Goal: Task Accomplishment & Management: Manage account settings

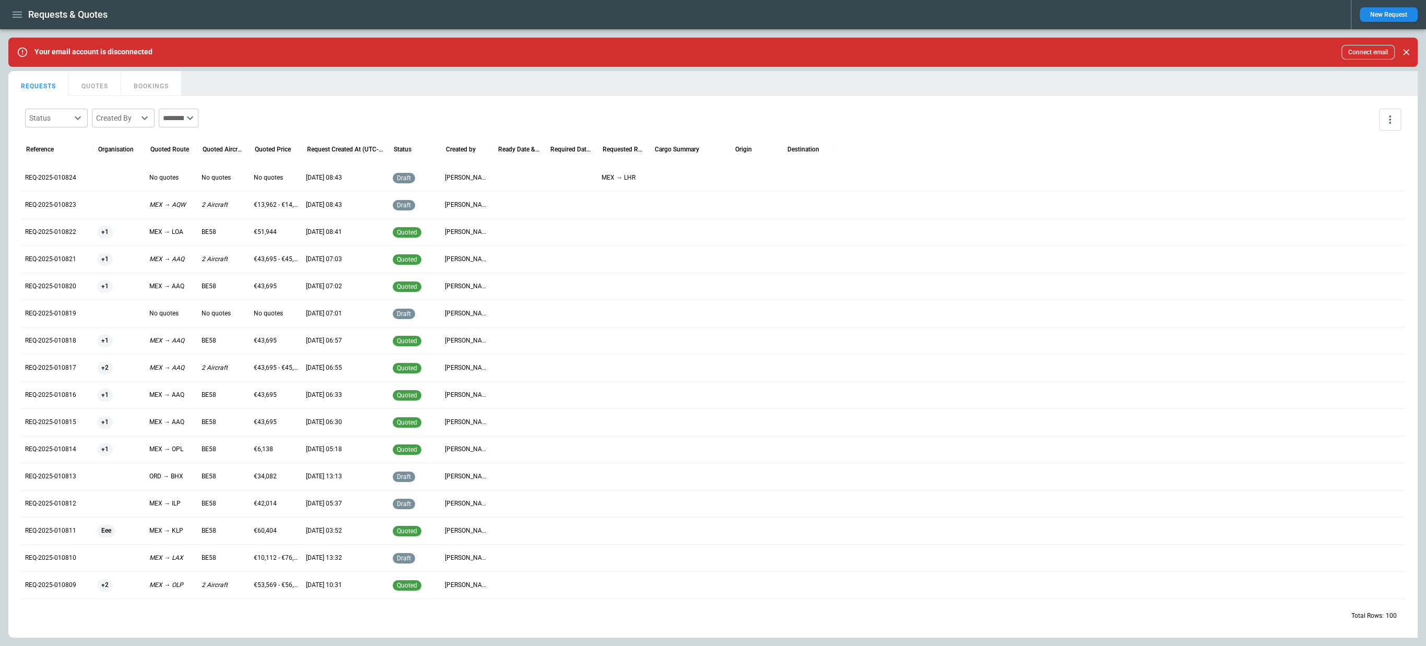
click at [12, 20] on icon "button" at bounding box center [17, 14] width 13 height 13
click at [44, 118] on li "Settings" at bounding box center [47, 123] width 78 height 17
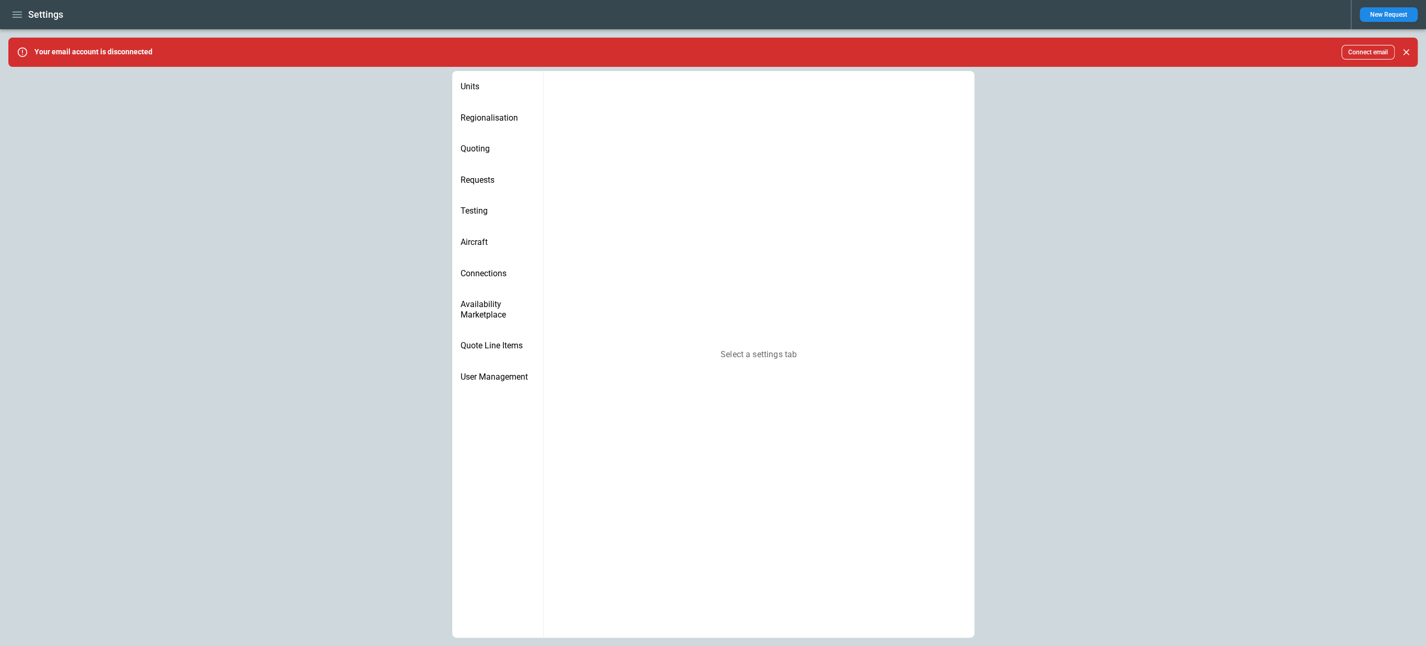
click at [480, 156] on div "Quoting" at bounding box center [497, 148] width 91 height 31
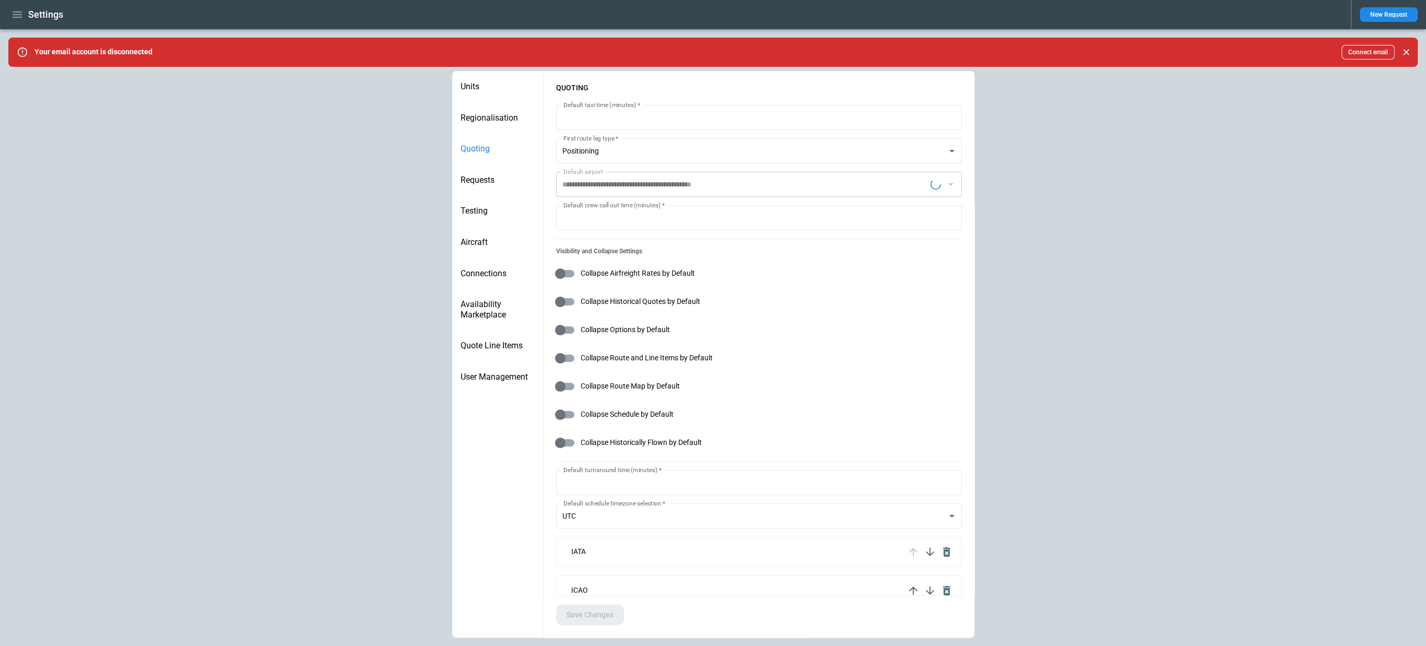
type input "**********"
click at [480, 184] on span "Requests" at bounding box center [498, 180] width 74 height 10
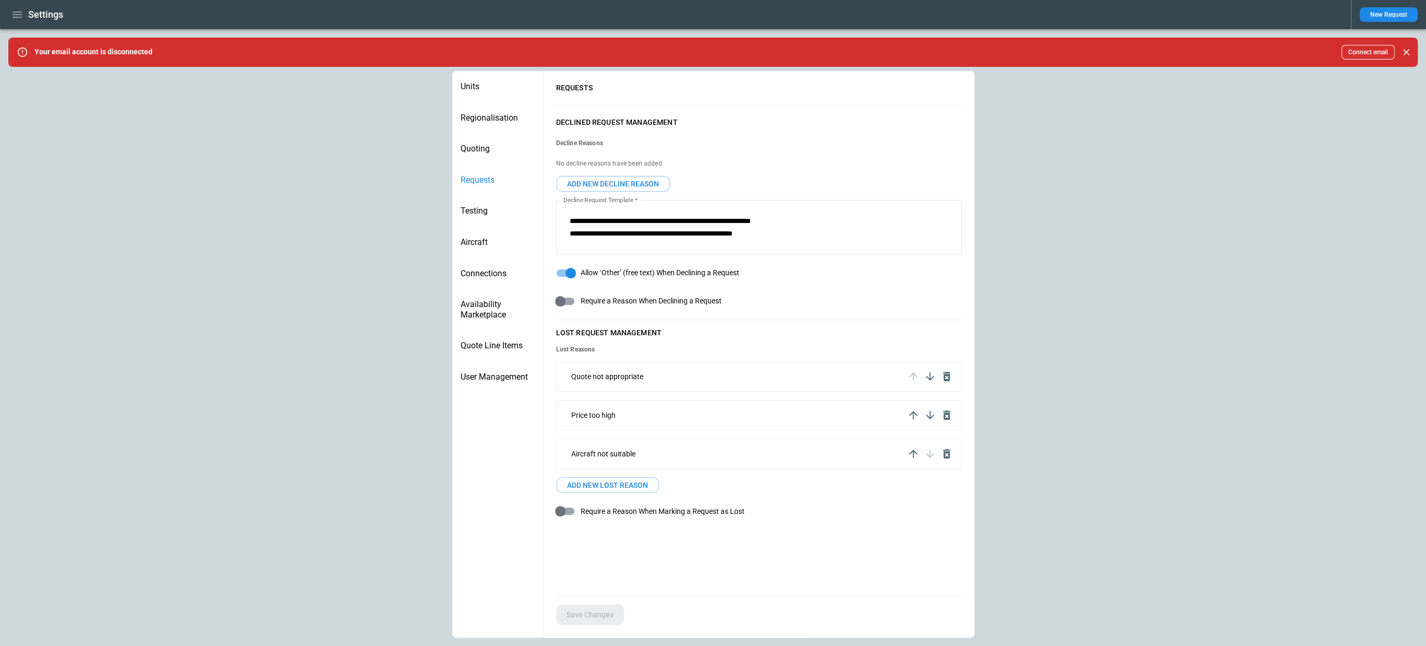
click at [480, 148] on span "Quoting" at bounding box center [498, 149] width 74 height 10
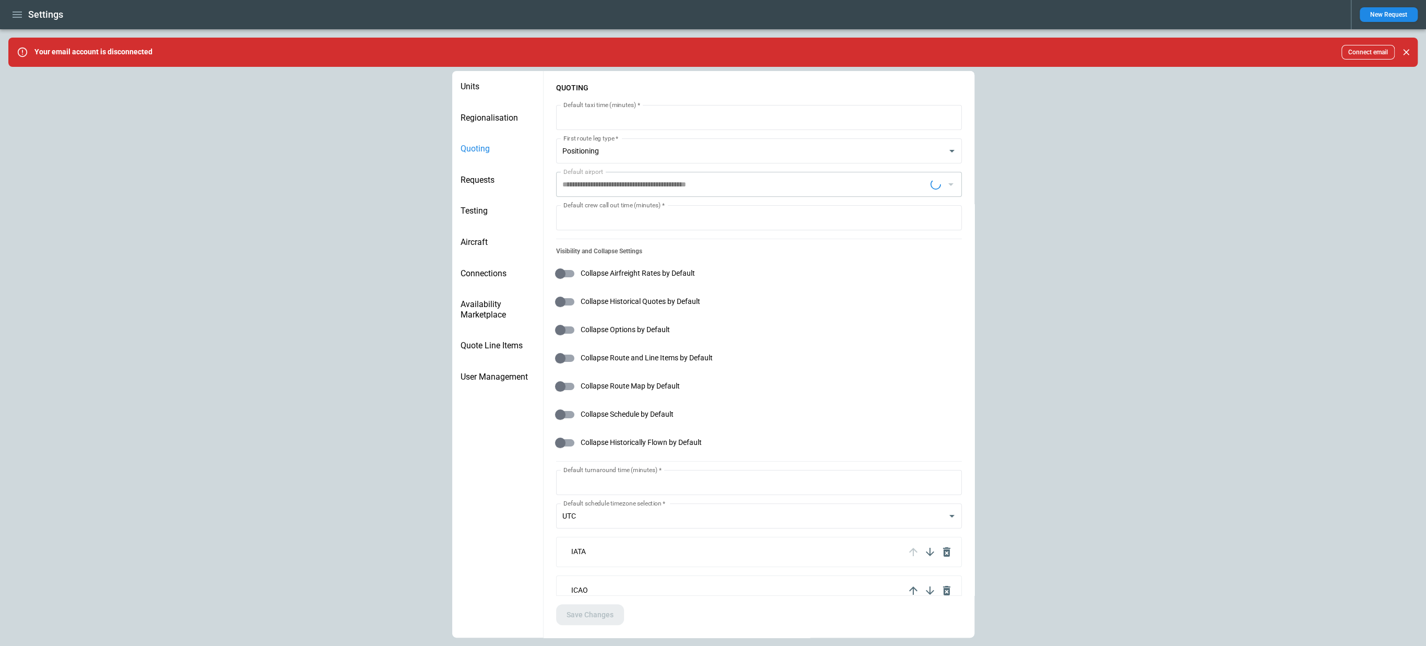
type input "**********"
click at [489, 348] on span "Quote Line Items" at bounding box center [498, 346] width 74 height 10
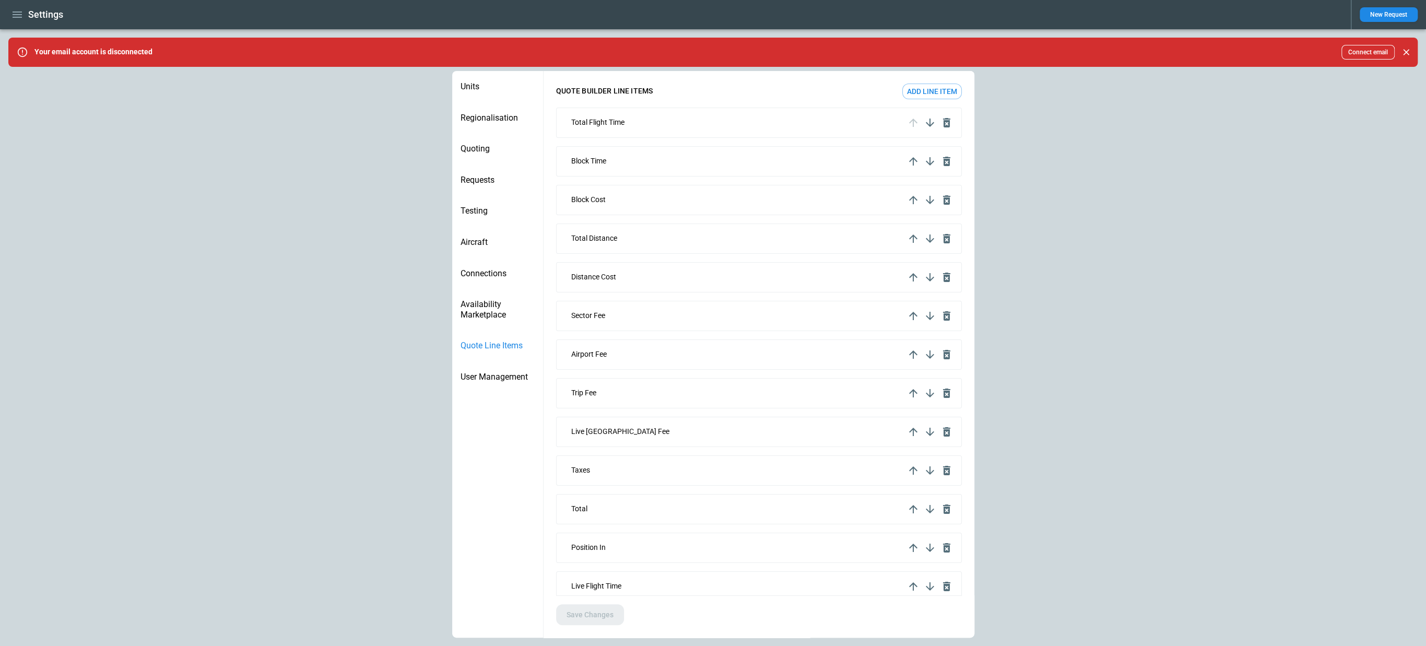
click at [940, 94] on button "Add line item" at bounding box center [932, 92] width 60 height 16
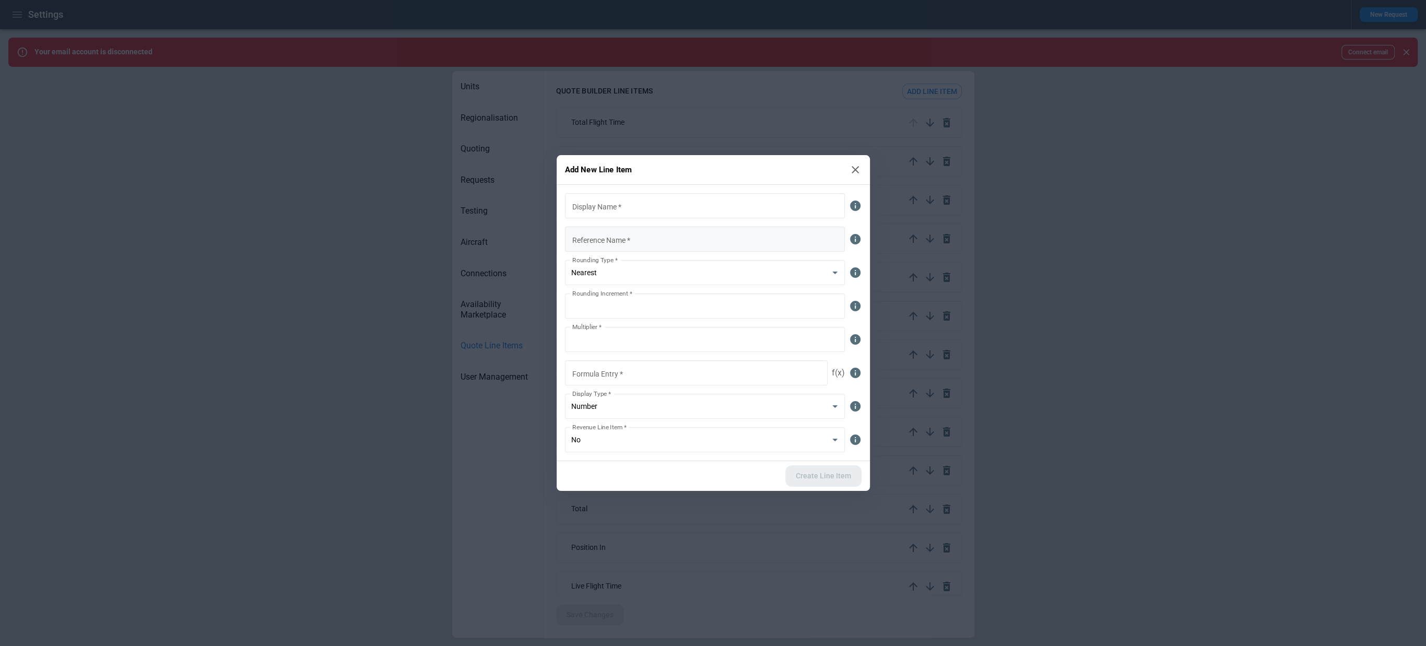
click at [687, 232] on input "Reference Name   *" at bounding box center [705, 239] width 280 height 25
click at [857, 173] on icon at bounding box center [855, 169] width 13 height 13
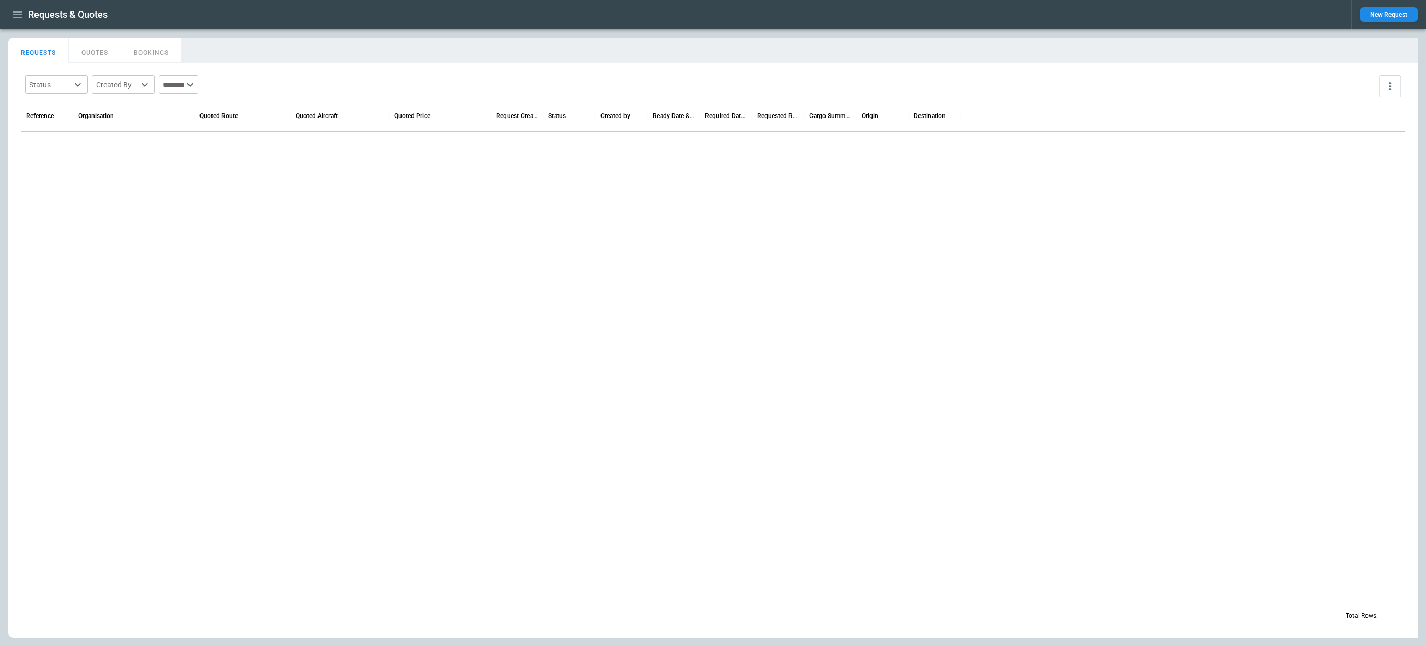
click at [16, 17] on icon "button" at bounding box center [17, 14] width 9 height 6
click at [53, 98] on li "Switch tenant" at bounding box center [47, 106] width 78 height 17
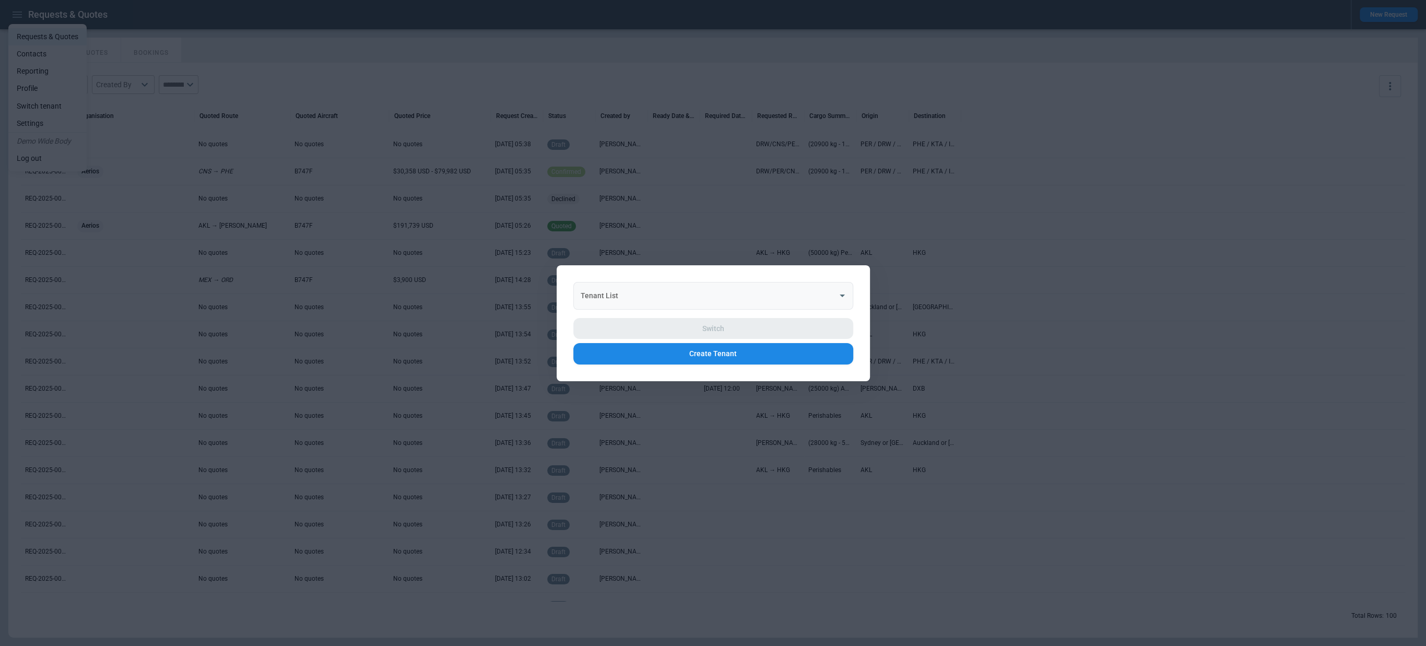
click at [665, 301] on input "Tenant List" at bounding box center [705, 295] width 255 height 18
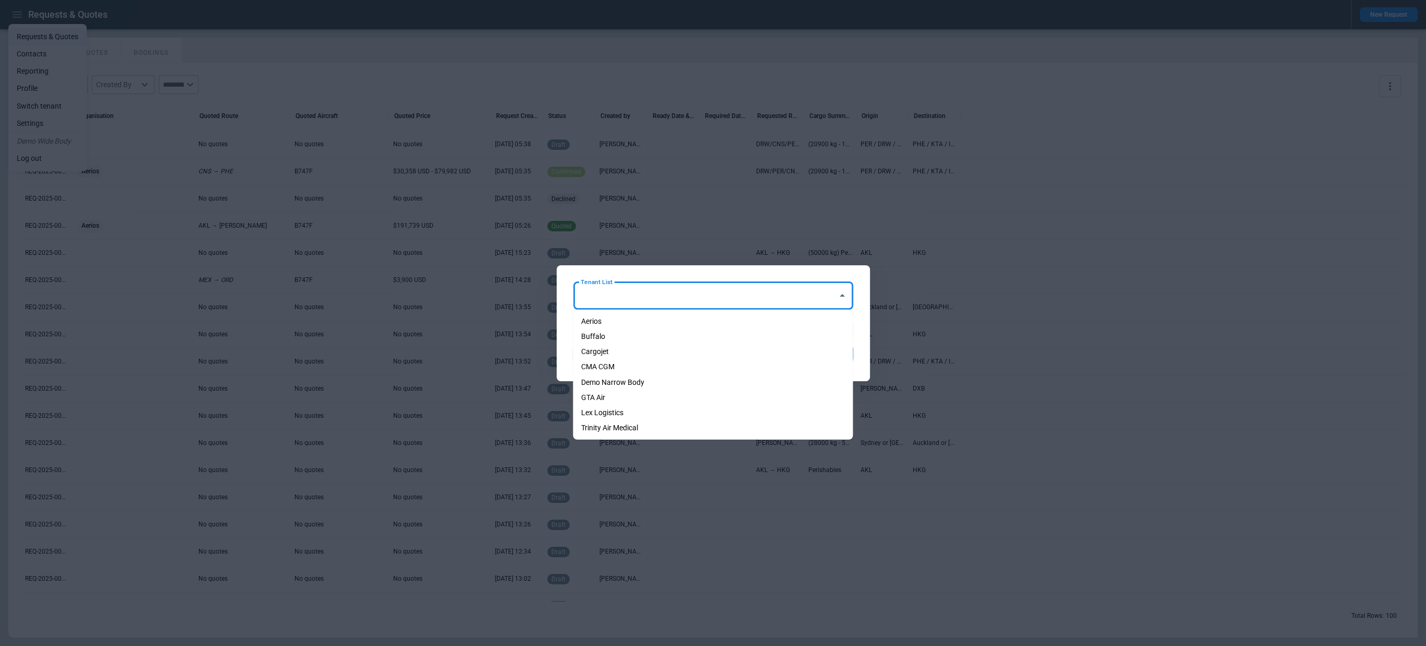
click at [649, 351] on li "Cargojet" at bounding box center [713, 351] width 280 height 15
type input "********"
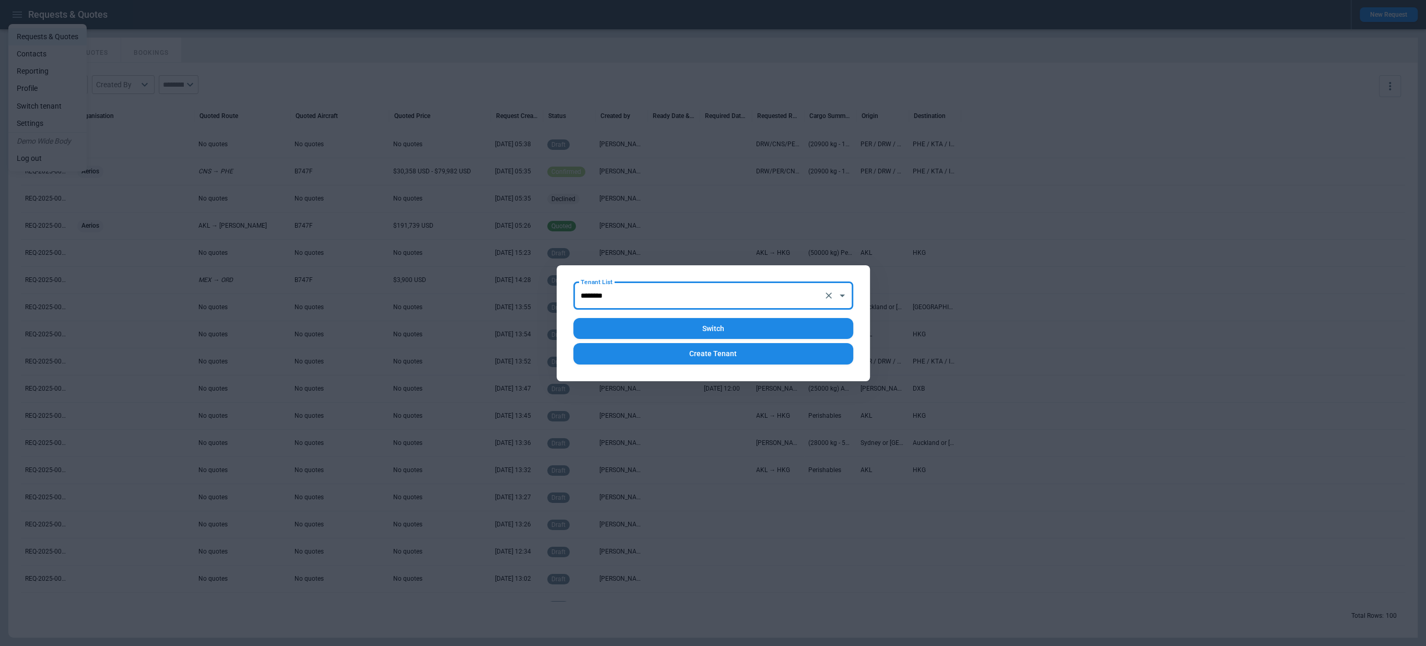
click at [650, 330] on button "Switch" at bounding box center [713, 328] width 280 height 21
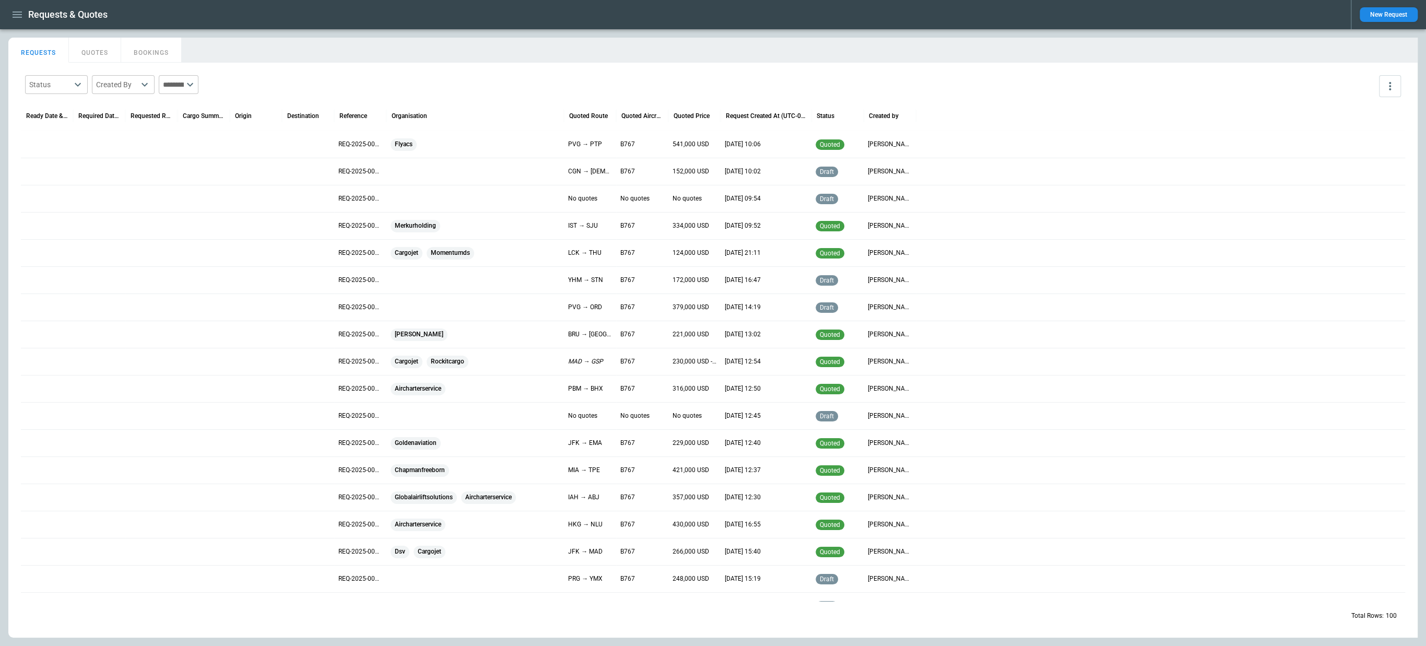
click at [46, 147] on div at bounding box center [47, 144] width 52 height 27
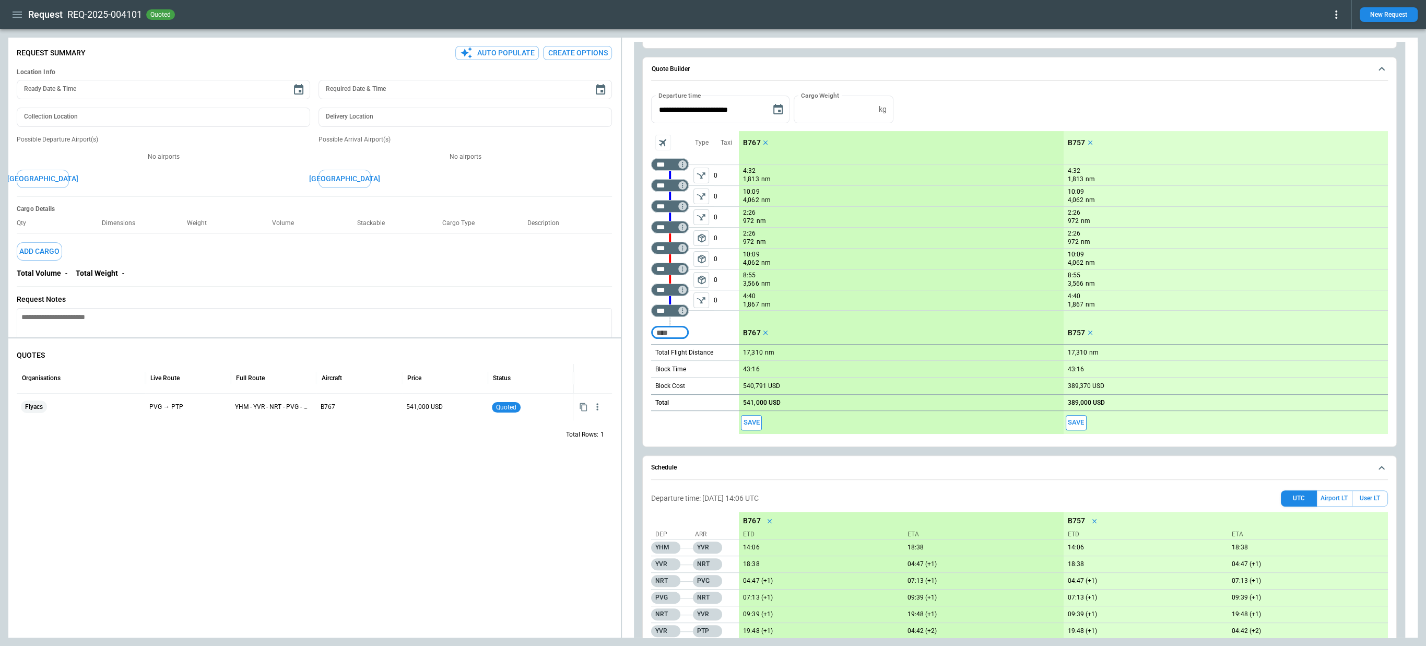
scroll to position [291, 0]
click at [19, 15] on icon "button" at bounding box center [17, 14] width 9 height 6
click at [44, 101] on li "Switch tenant" at bounding box center [47, 106] width 78 height 17
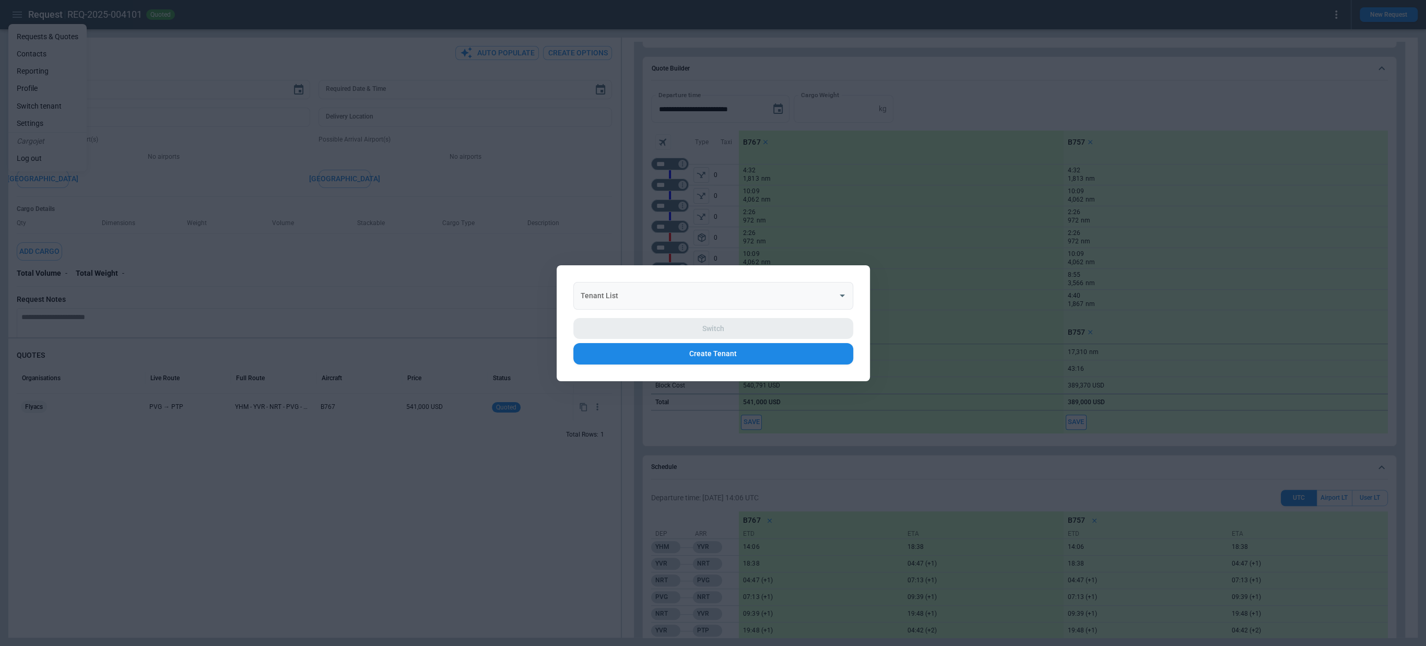
click at [604, 293] on div "Tenant List Tenant List" at bounding box center [713, 296] width 280 height 28
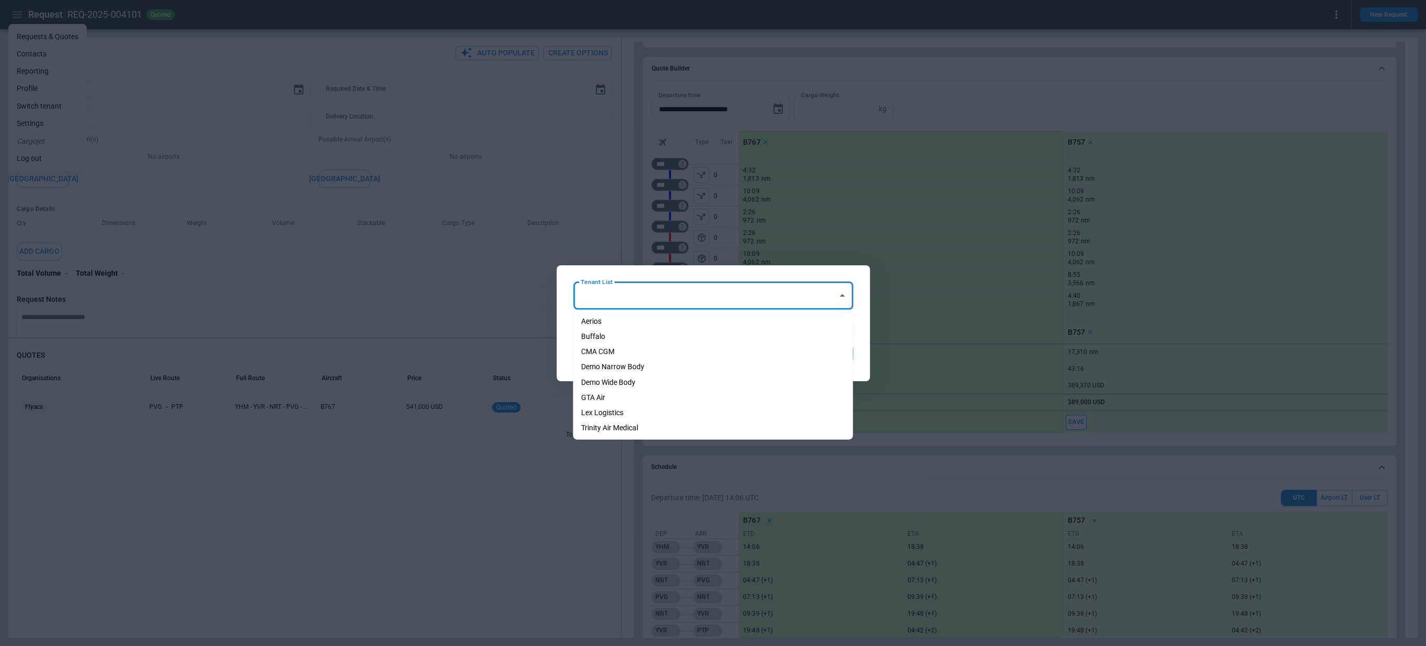
click at [605, 315] on li "Aerios" at bounding box center [713, 321] width 280 height 15
type input "******"
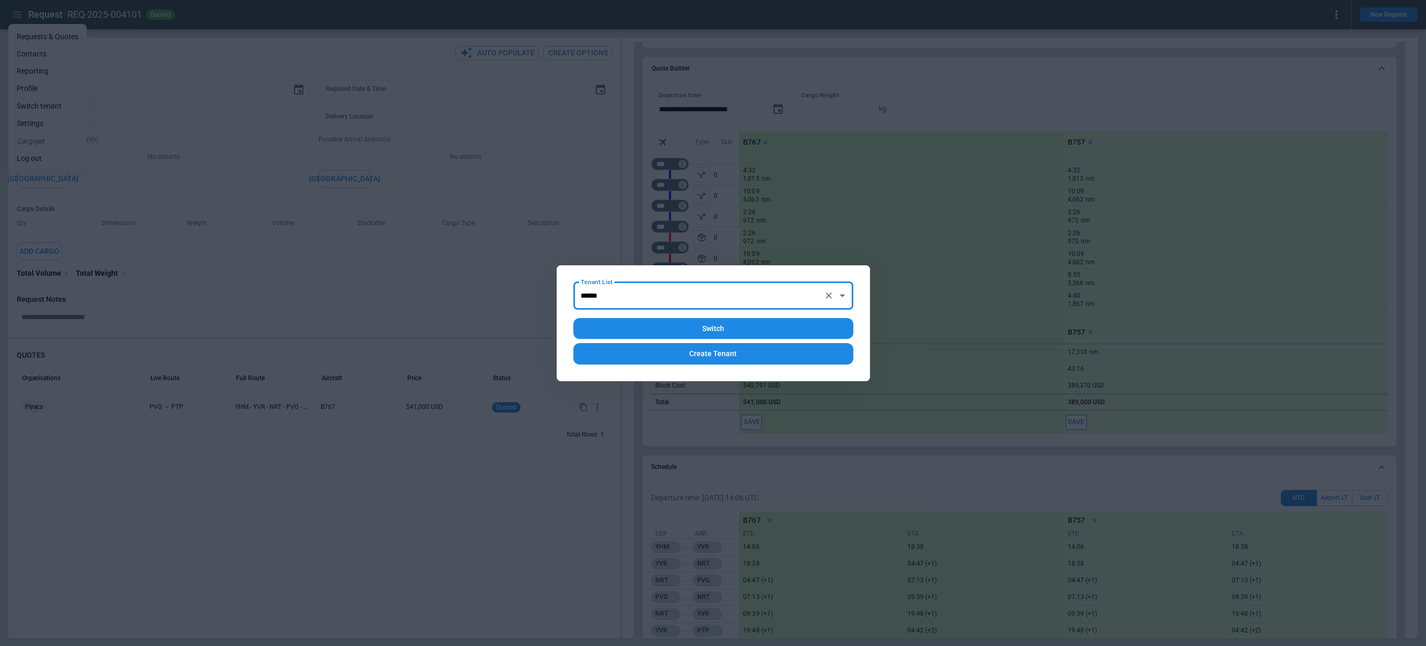
click at [627, 326] on button "Switch" at bounding box center [713, 328] width 280 height 21
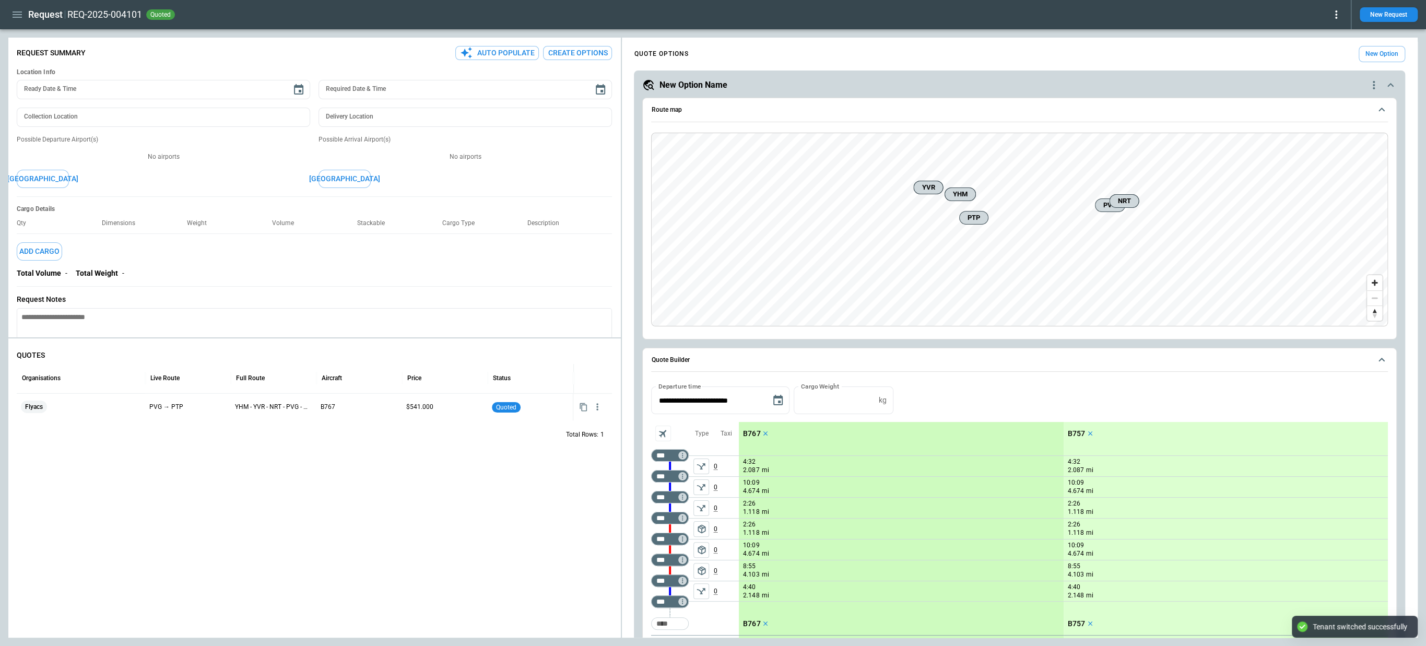
type textarea "*"
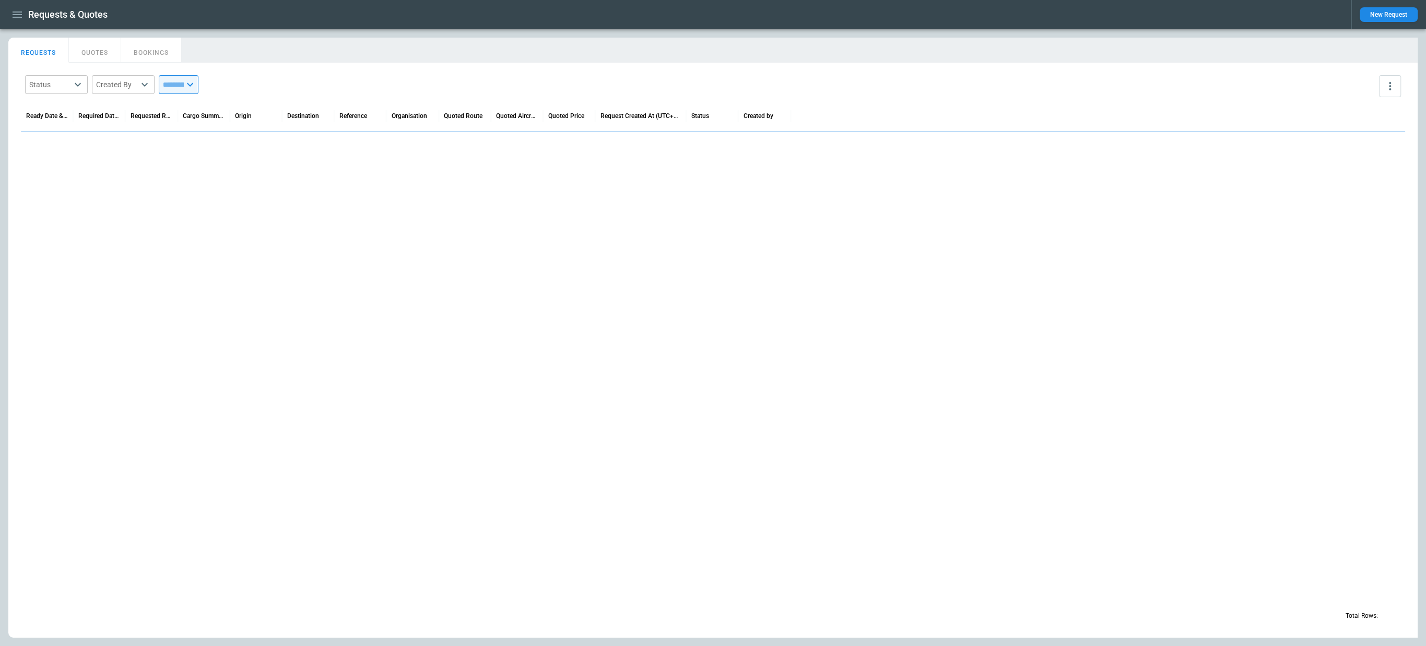
click at [21, 24] on div "Requests & Quotes New Request" at bounding box center [713, 14] width 1426 height 29
click at [20, 16] on icon "button" at bounding box center [17, 14] width 13 height 13
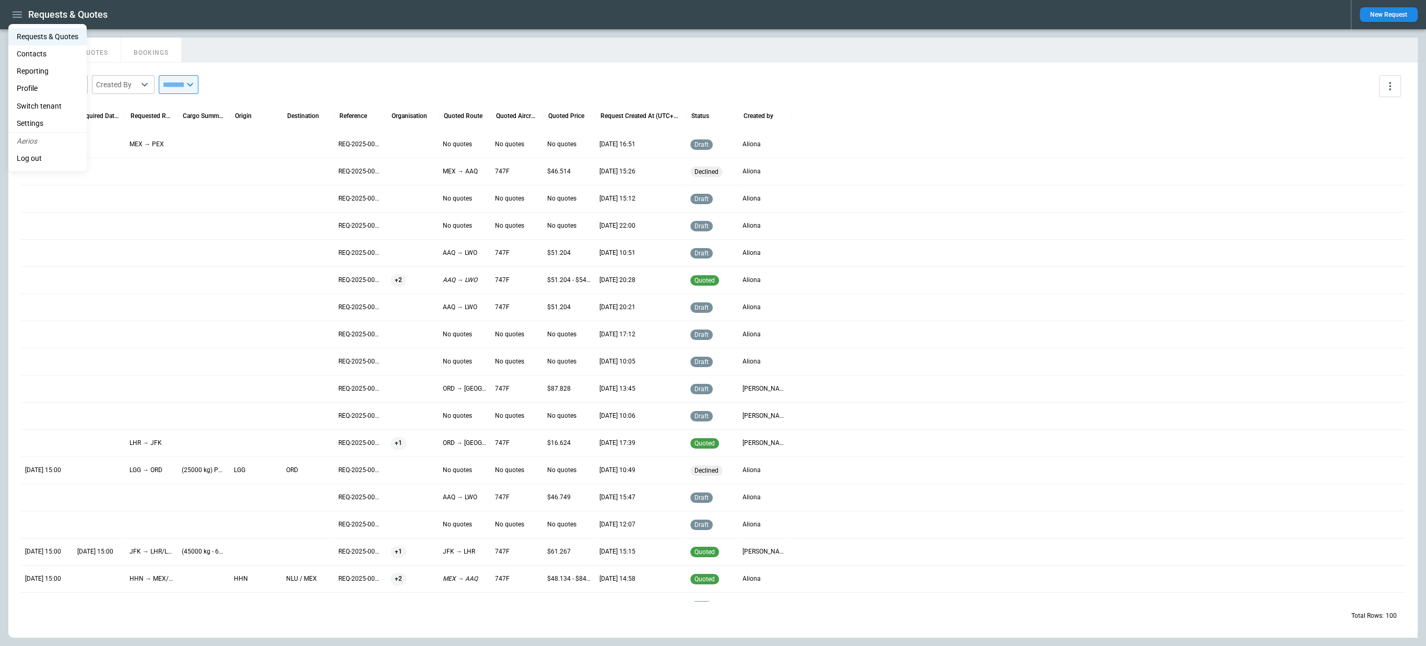
click at [50, 102] on li "Switch tenant" at bounding box center [47, 106] width 78 height 17
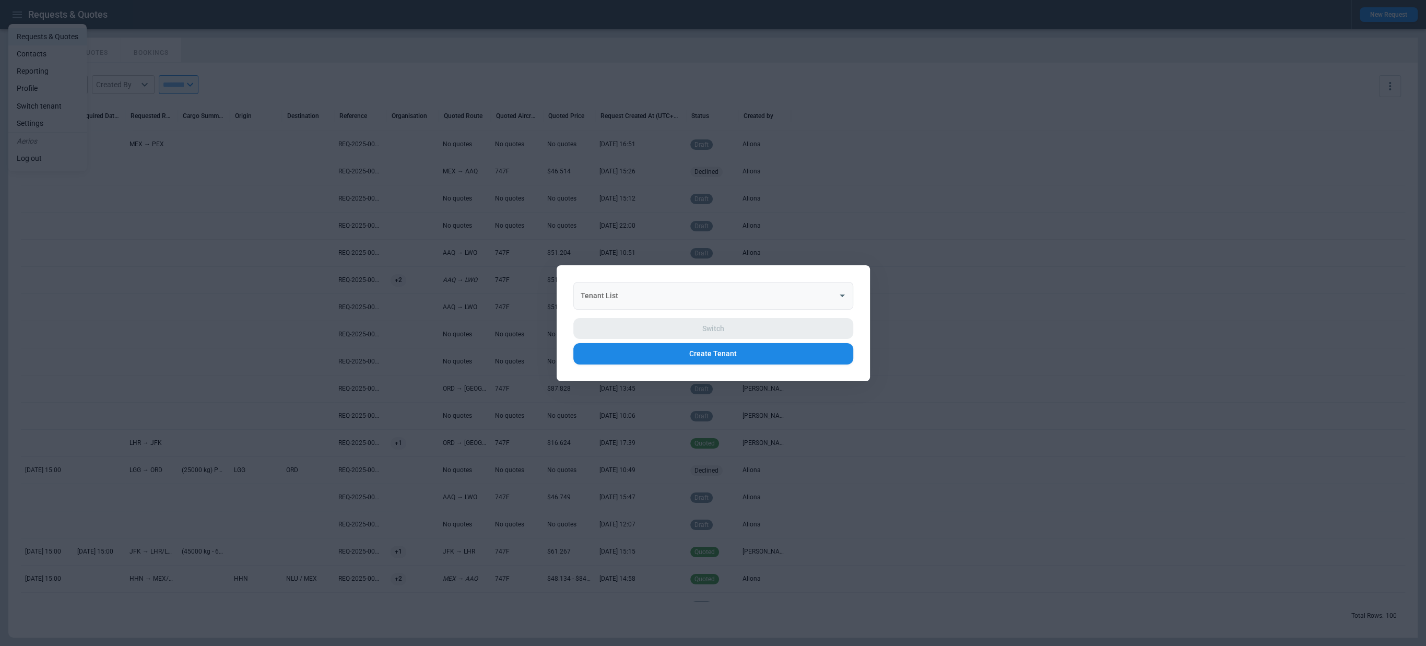
click at [670, 291] on input "Tenant List" at bounding box center [705, 295] width 255 height 18
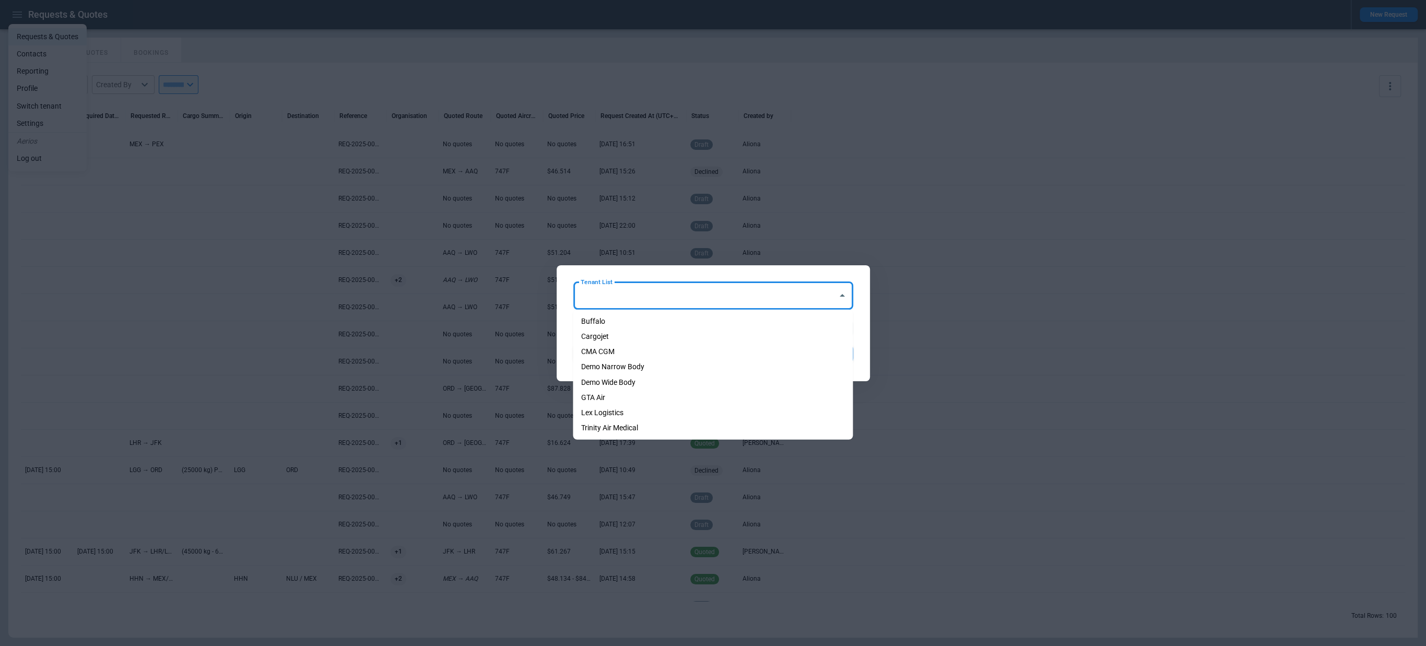
click at [652, 330] on li "Cargojet" at bounding box center [713, 336] width 280 height 15
type input "********"
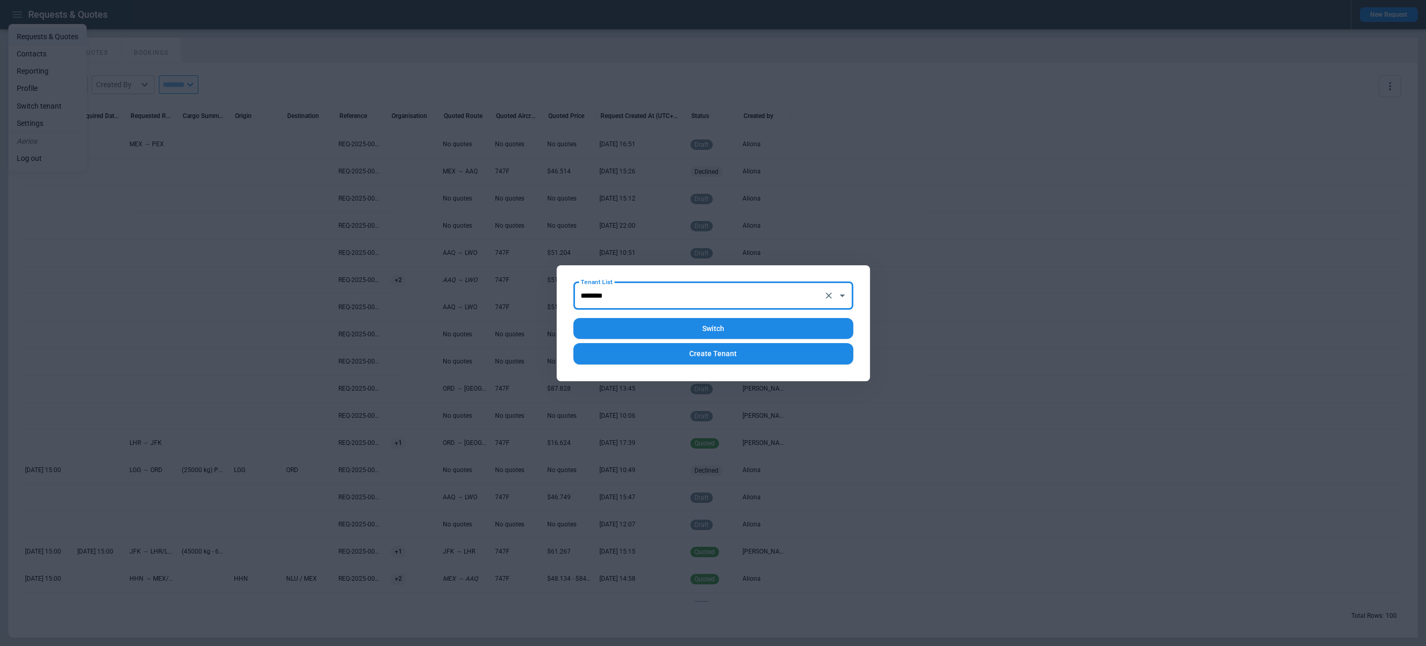
click at [666, 327] on button "Switch" at bounding box center [713, 328] width 280 height 21
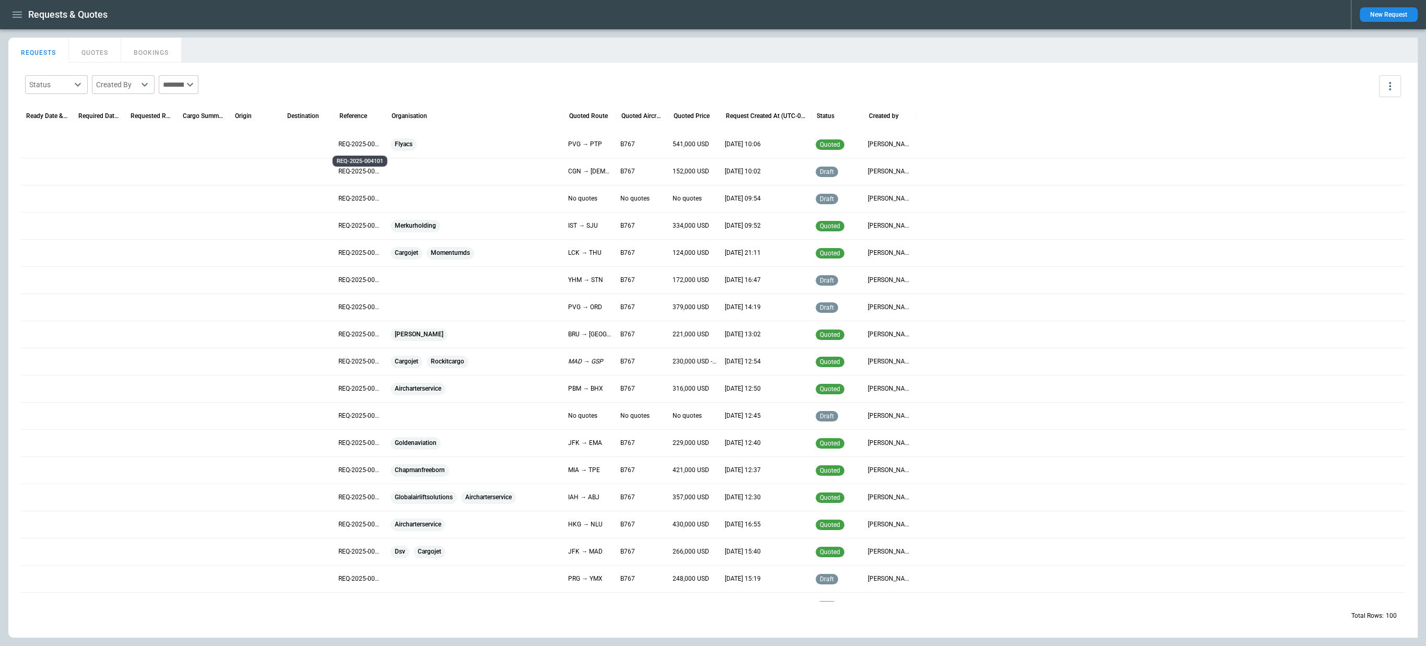
click at [342, 142] on p "REQ-2025-004101" at bounding box center [360, 144] width 44 height 9
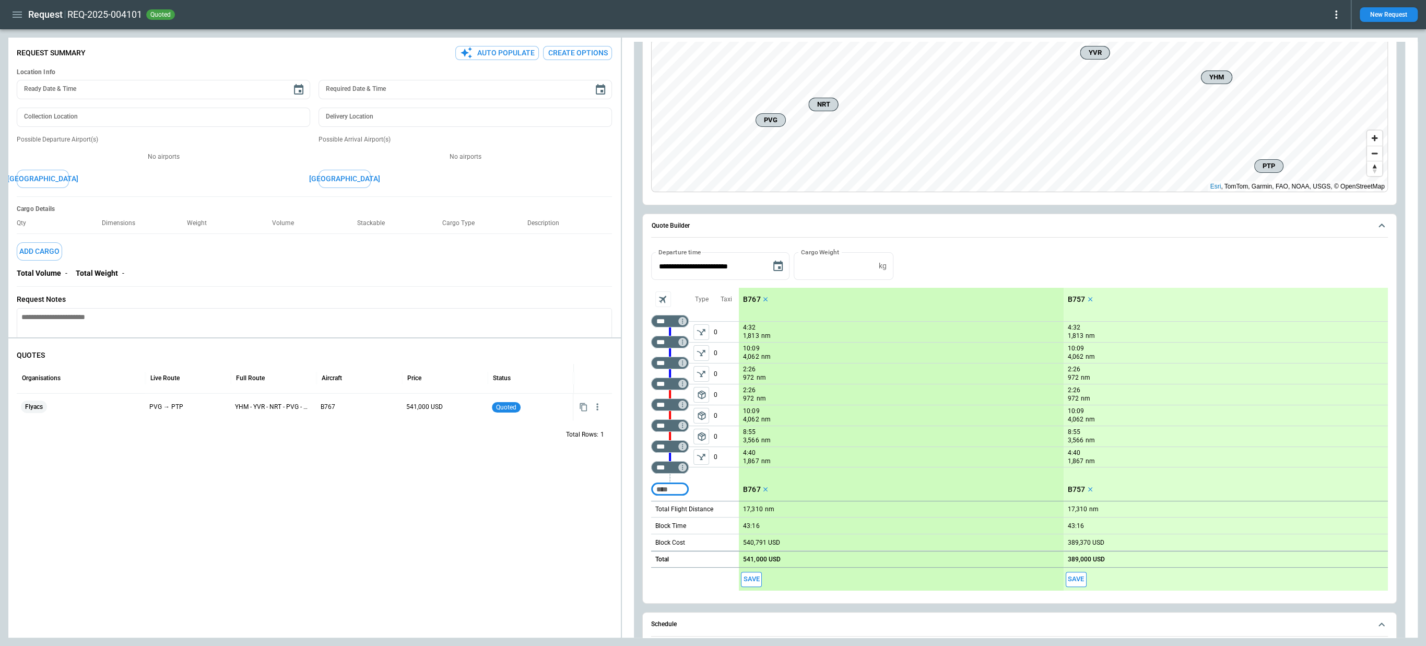
scroll to position [109, 0]
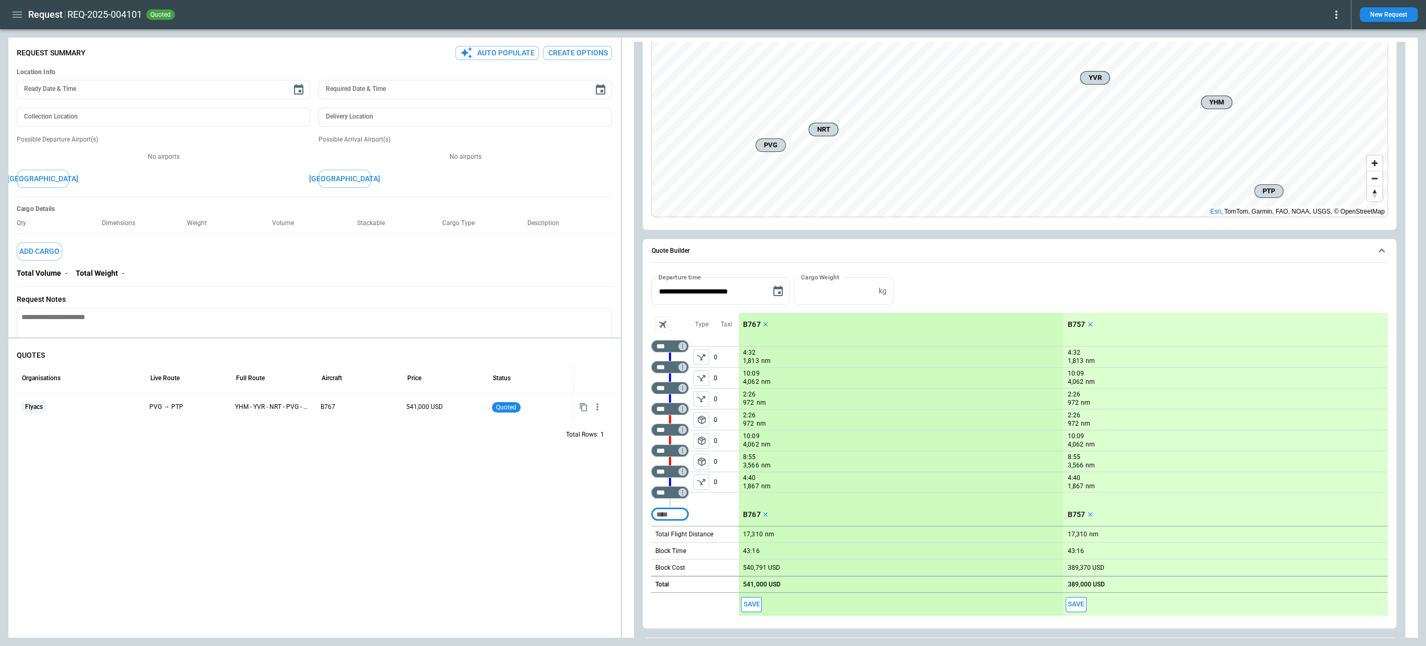
click at [18, 16] on icon "button" at bounding box center [17, 14] width 13 height 13
click at [41, 106] on li "Switch tenant" at bounding box center [47, 106] width 78 height 17
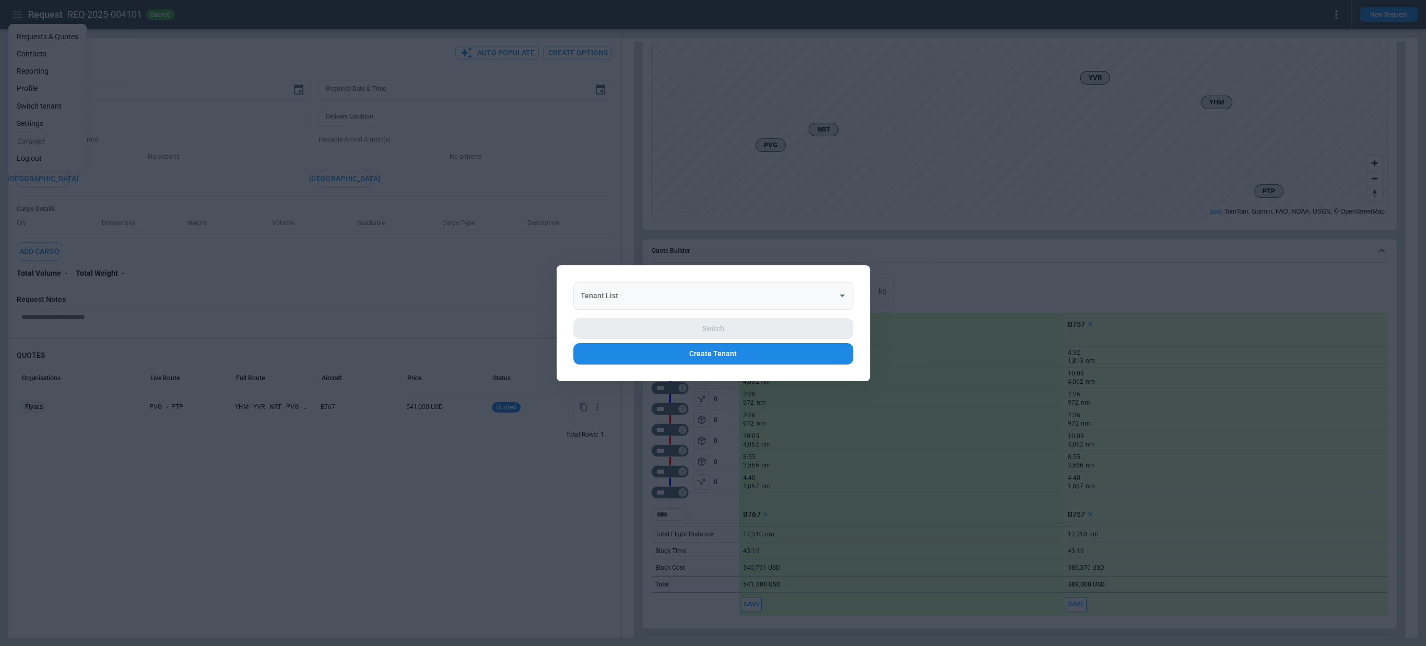
click at [651, 291] on input "Tenant List" at bounding box center [705, 295] width 255 height 18
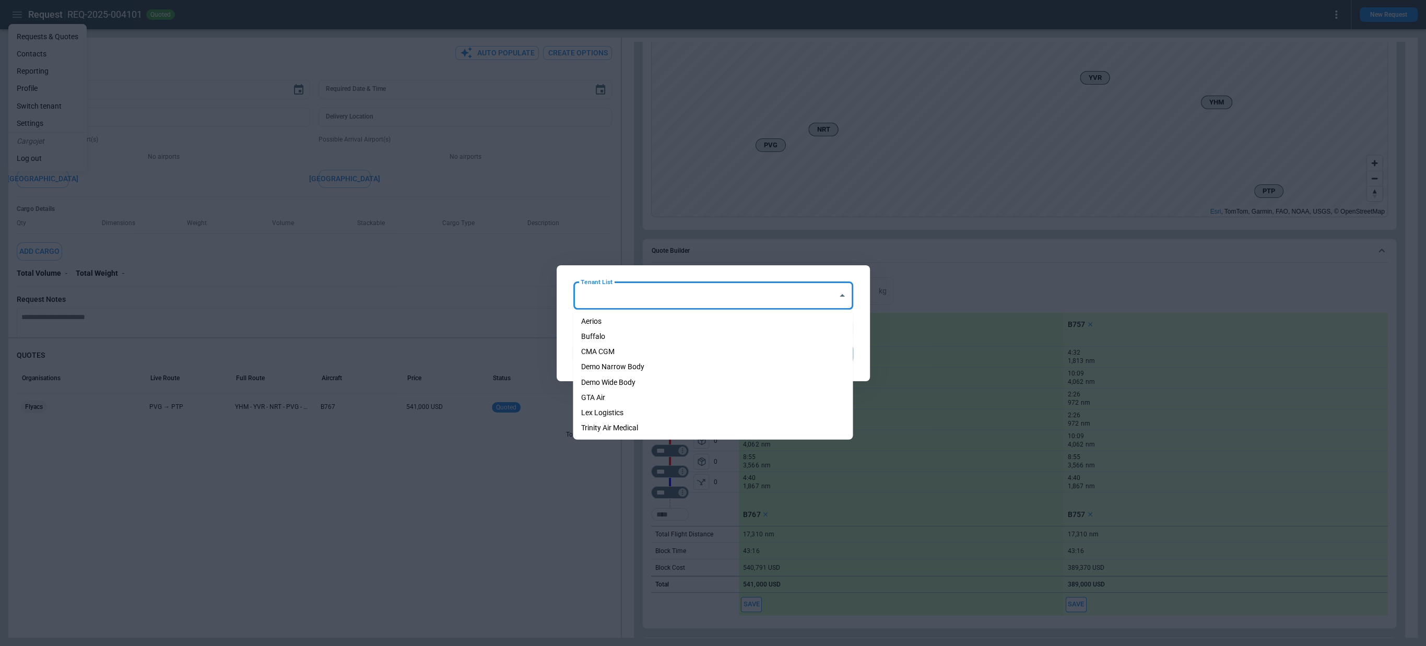
click at [651, 315] on li "Aerios" at bounding box center [713, 321] width 280 height 15
type input "******"
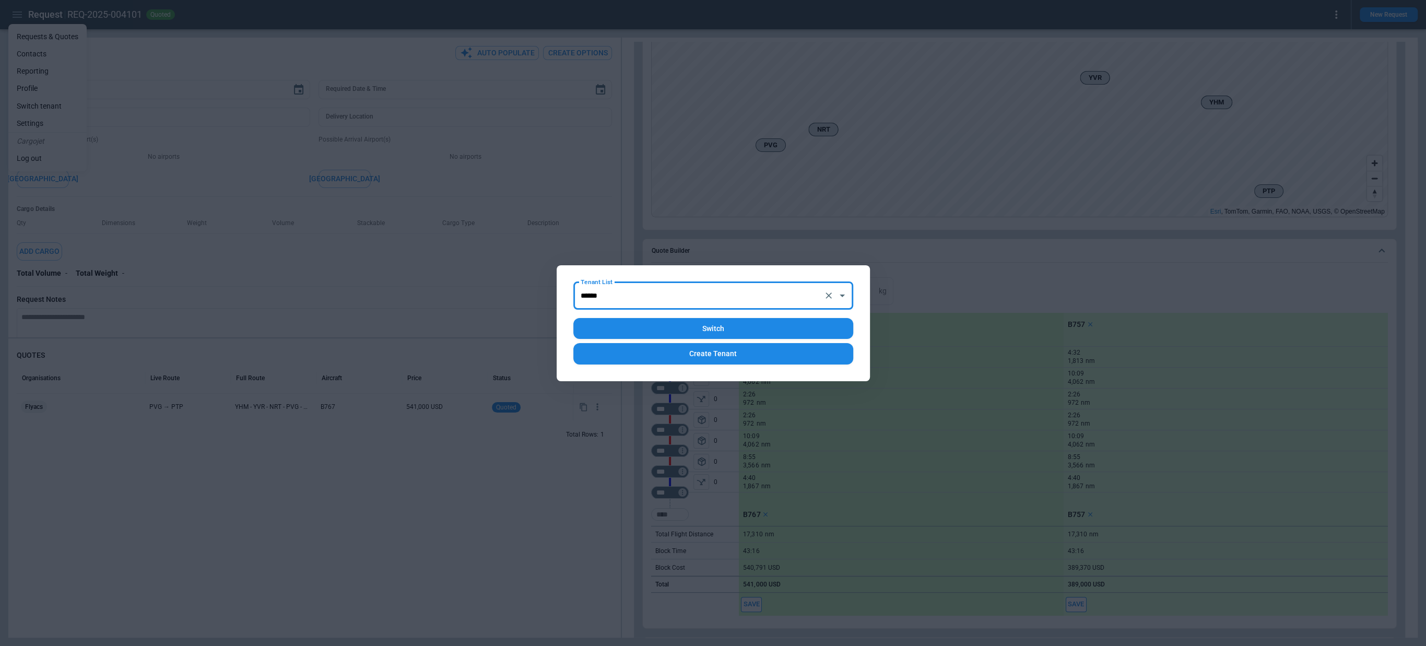
click at [671, 329] on button "Switch" at bounding box center [713, 328] width 280 height 21
type textarea "*"
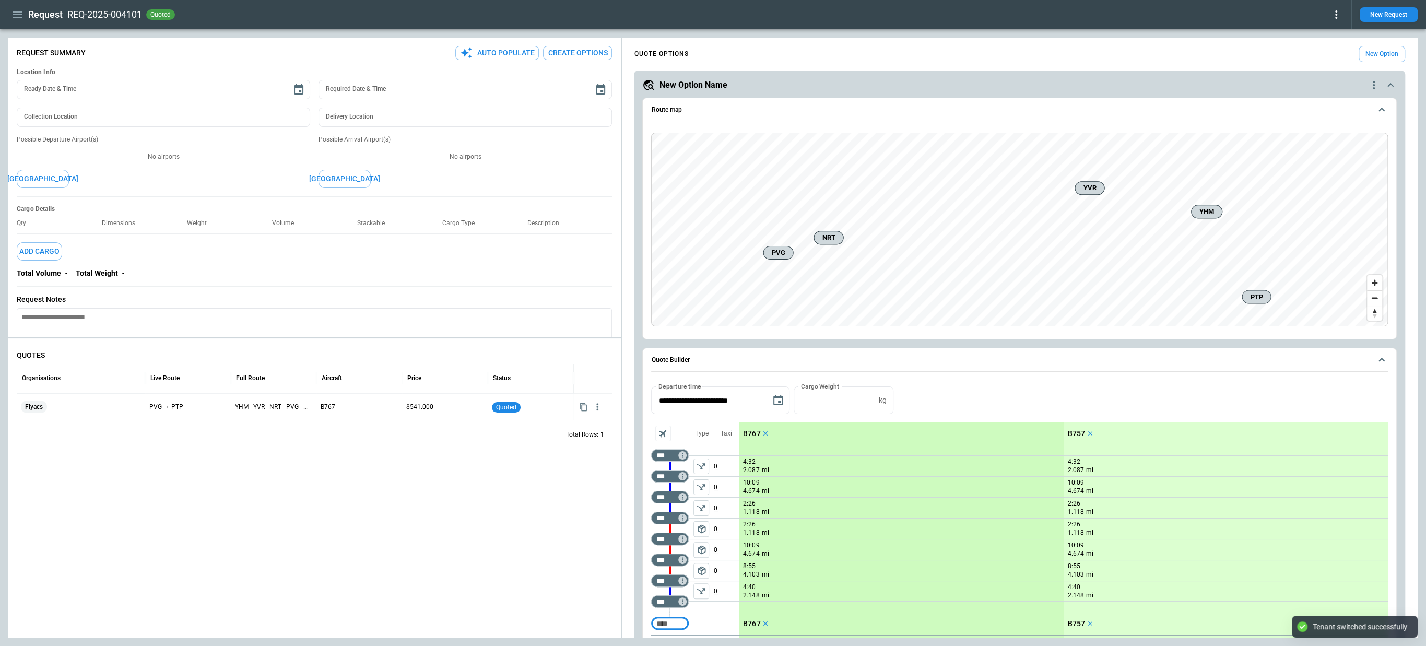
type textarea "*"
